Goal: Navigation & Orientation: Find specific page/section

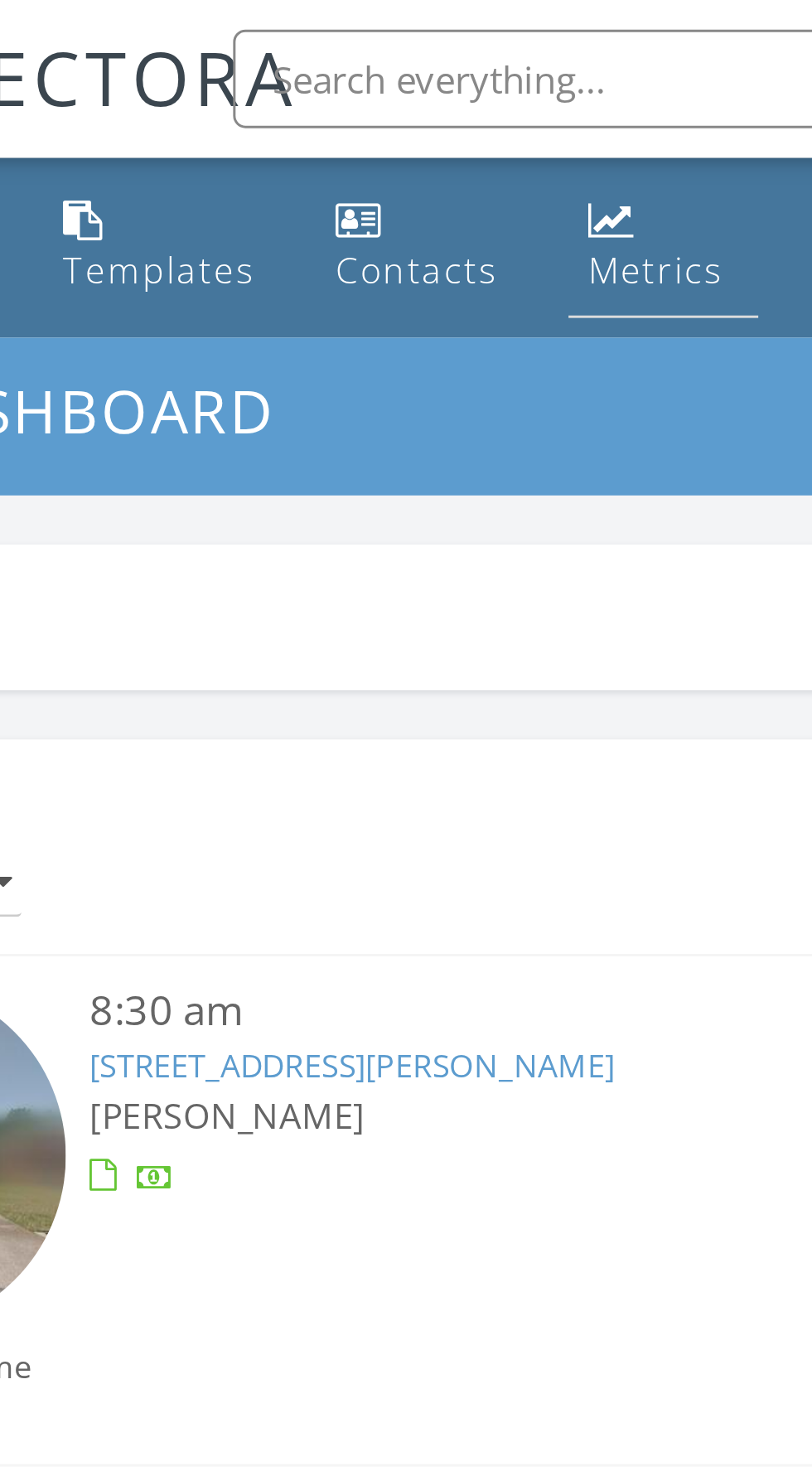
click at [346, 81] on link "Metrics" at bounding box center [348, 83] width 64 height 48
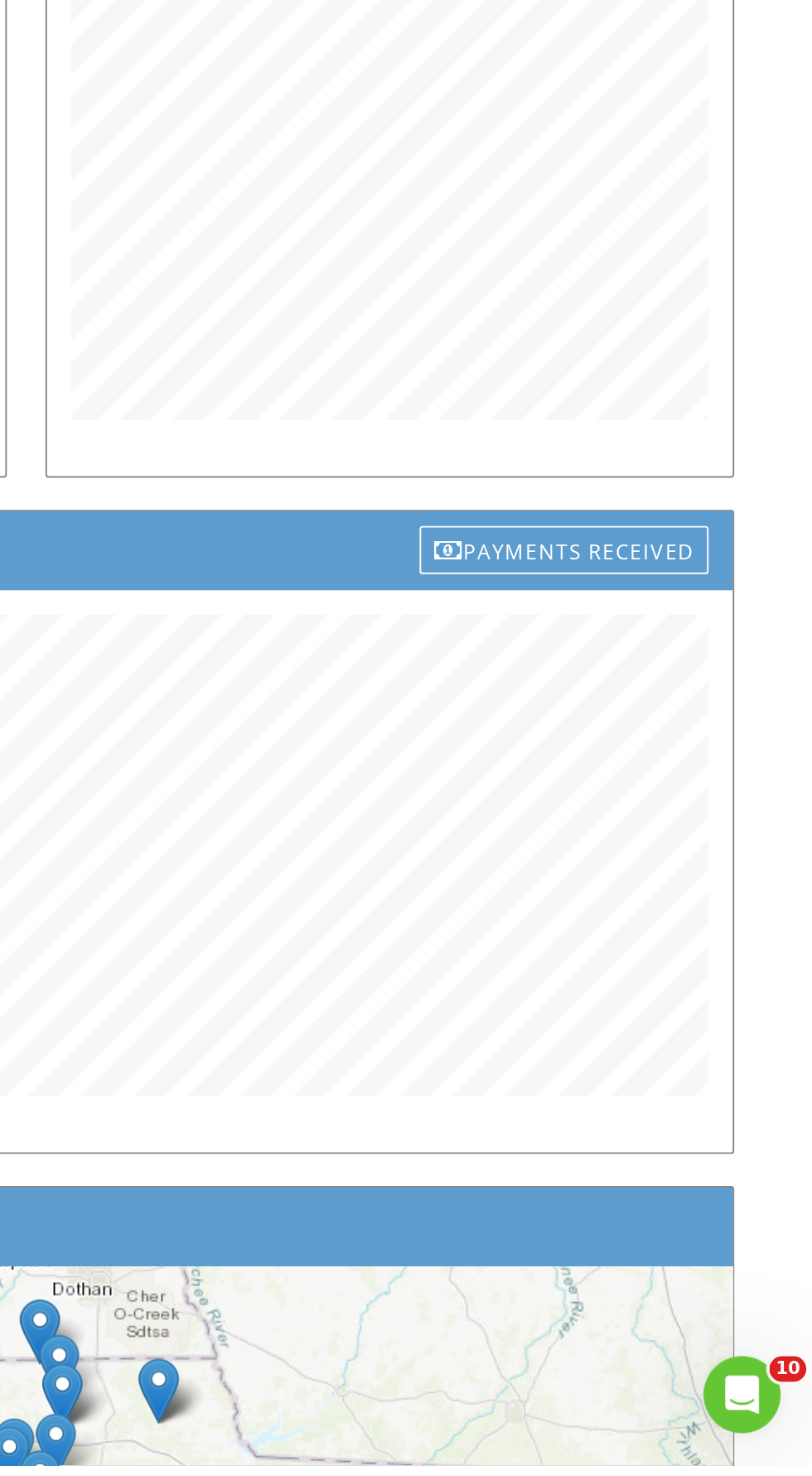
scroll to position [49, 0]
